Goal: Use online tool/utility: Use online tool/utility

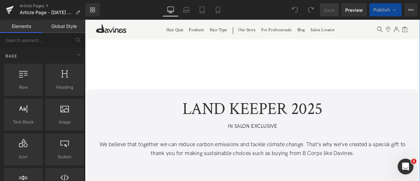
scroll to position [70, 0]
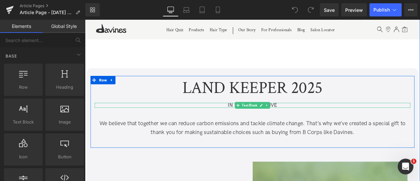
click at [259, 122] on p "IN SALON EXCLUSIVE" at bounding box center [284, 121] width 374 height 6
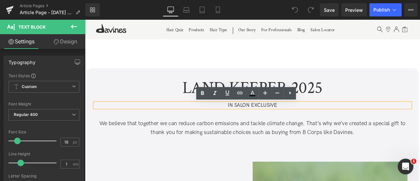
click at [261, 121] on p "IN SALON EXCLUSIVE" at bounding box center [284, 121] width 374 height 6
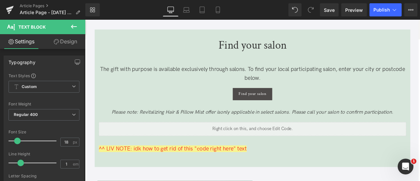
scroll to position [521, 0]
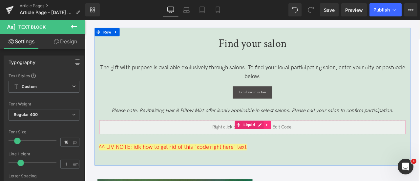
click at [303, 145] on link at bounding box center [301, 144] width 9 height 10
click at [303, 145] on icon at bounding box center [305, 144] width 5 height 5
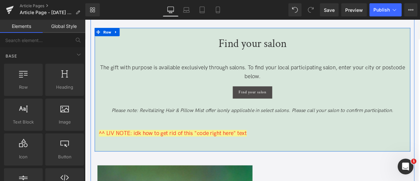
click at [258, 148] on div "Find your salon Text Block The gift with purpose is available exclusively throu…" at bounding box center [284, 97] width 374 height 125
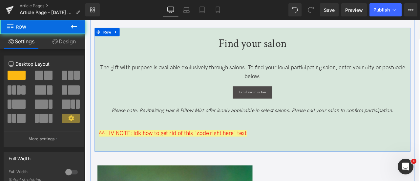
click at [256, 155] on span "^^ LIV NOTE: idk how to get rid of this "code right here" text" at bounding box center [189, 154] width 175 height 8
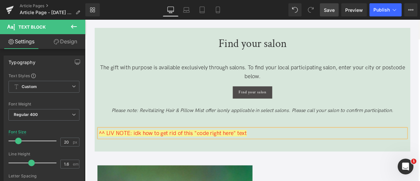
click at [330, 6] on link "Save" at bounding box center [329, 9] width 19 height 13
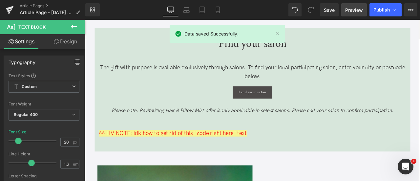
click at [348, 10] on span "Preview" at bounding box center [355, 10] width 18 height 7
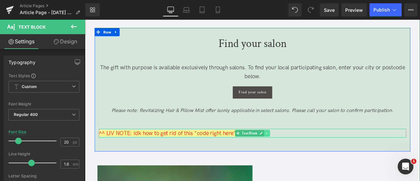
click at [300, 155] on icon at bounding box center [301, 154] width 4 height 4
click at [301, 155] on link at bounding box center [304, 154] width 7 height 8
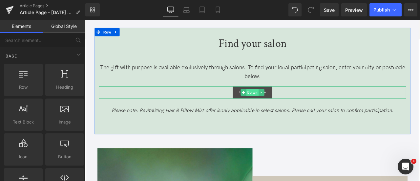
click at [279, 105] on span "Button" at bounding box center [284, 106] width 14 height 8
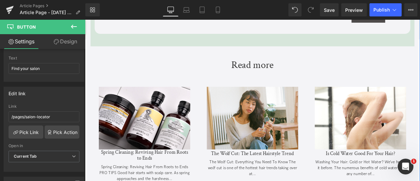
scroll to position [1669, 0]
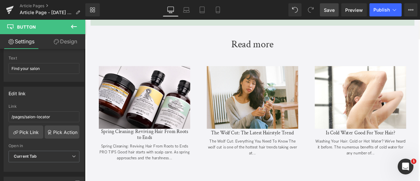
click at [329, 10] on span "Save" at bounding box center [329, 10] width 11 height 7
